Goal: Task Accomplishment & Management: Use online tool/utility

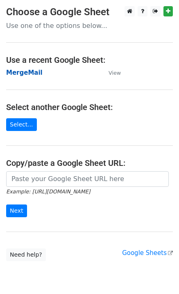
click at [28, 74] on strong "MergeMail" at bounding box center [24, 72] width 37 height 7
click at [34, 74] on strong "MergeMail" at bounding box center [24, 72] width 37 height 7
click at [11, 73] on strong "MergeMail" at bounding box center [24, 72] width 37 height 7
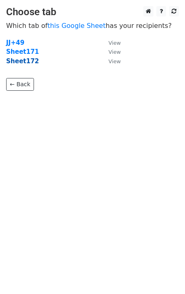
click at [19, 64] on strong "Sheet172" at bounding box center [22, 60] width 33 height 7
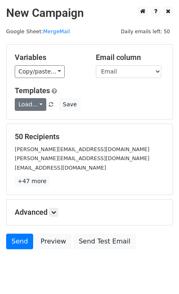
click at [34, 100] on link "Load..." at bounding box center [31, 104] width 32 height 13
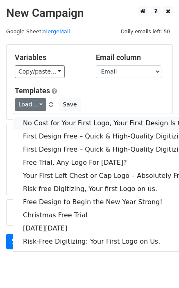
click at [48, 120] on link "No Cost for Your First Logo, Your First Design Is On Us!" at bounding box center [111, 123] width 197 height 13
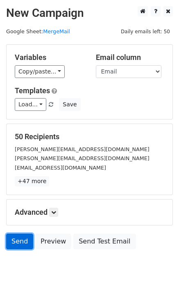
click at [17, 239] on link "Send" at bounding box center [19, 241] width 27 height 16
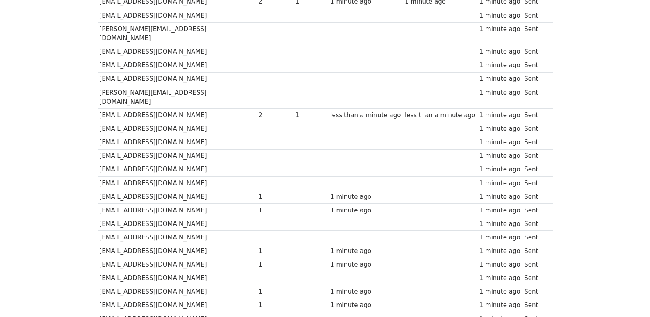
scroll to position [571, 0]
